Goal: Information Seeking & Learning: Learn about a topic

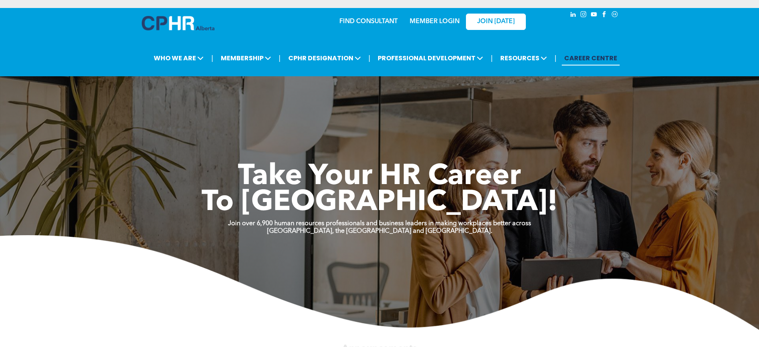
click at [432, 19] on link "MEMBER LOGIN" at bounding box center [435, 21] width 50 height 6
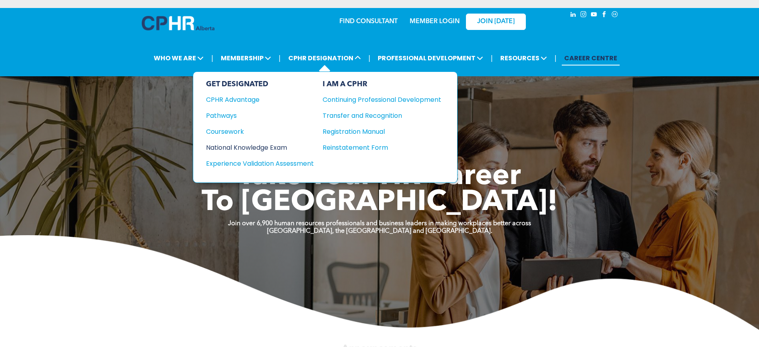
click at [228, 145] on div "National Knowledge Exam" at bounding box center [254, 148] width 97 height 10
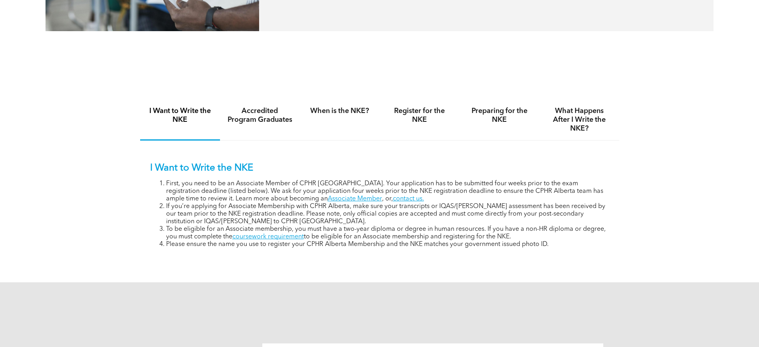
scroll to position [499, 0]
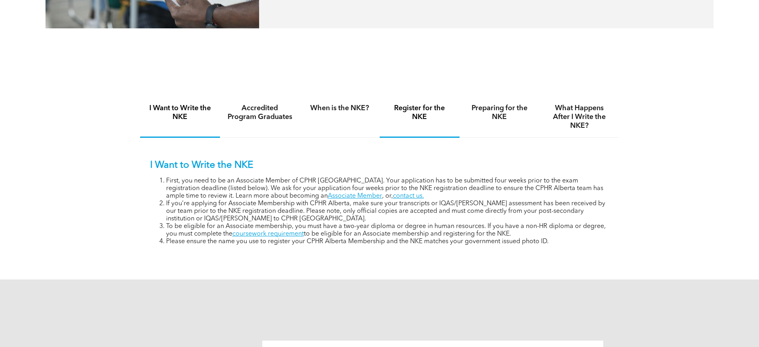
click at [402, 119] on h4 "Register for the NKE" at bounding box center [419, 113] width 65 height 18
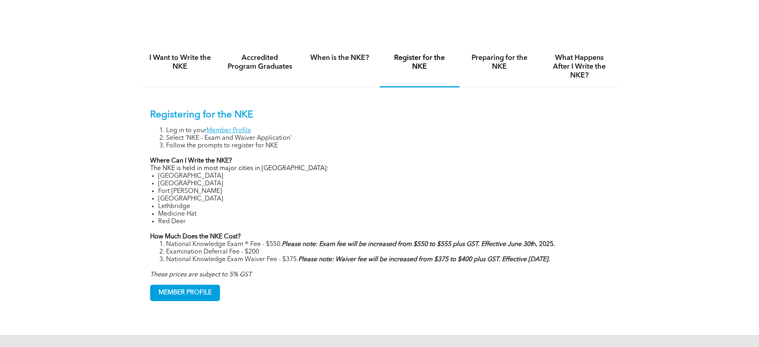
scroll to position [549, 0]
click at [344, 55] on h4 "When is the NKE?" at bounding box center [339, 58] width 65 height 9
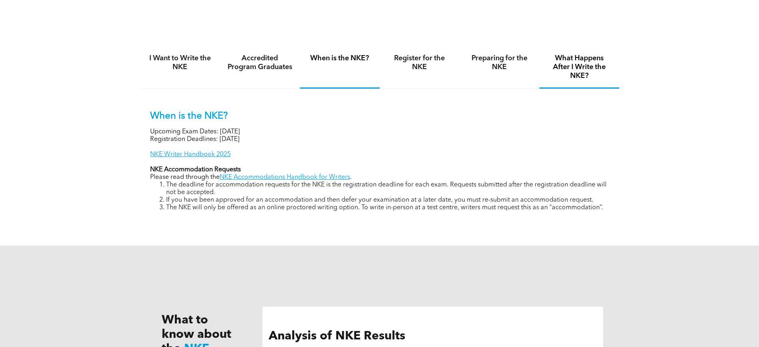
click at [578, 72] on h4 "What Happens After I Write the NKE?" at bounding box center [579, 67] width 65 height 26
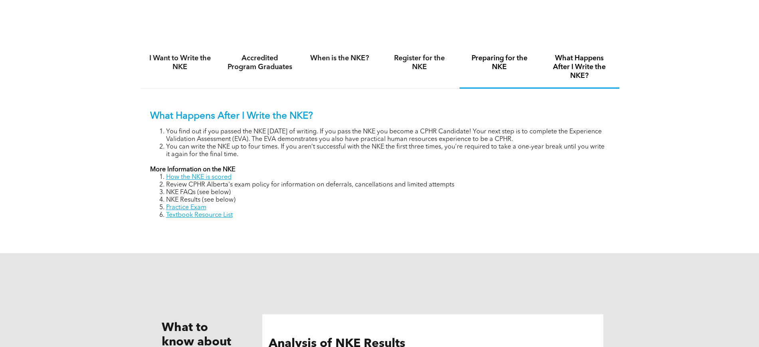
click at [494, 56] on h4 "Preparing for the NKE" at bounding box center [499, 63] width 65 height 18
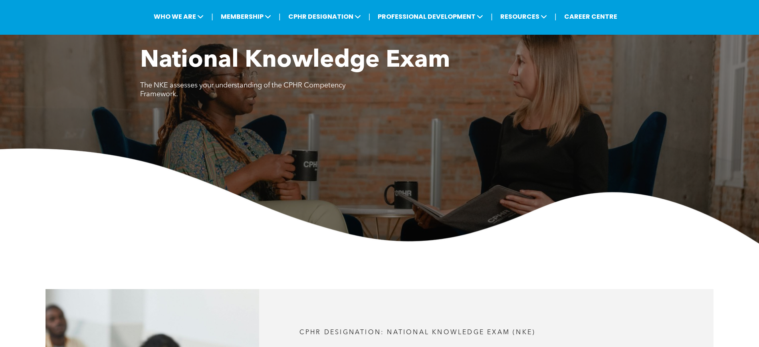
scroll to position [0, 0]
